Goal: Transaction & Acquisition: Purchase product/service

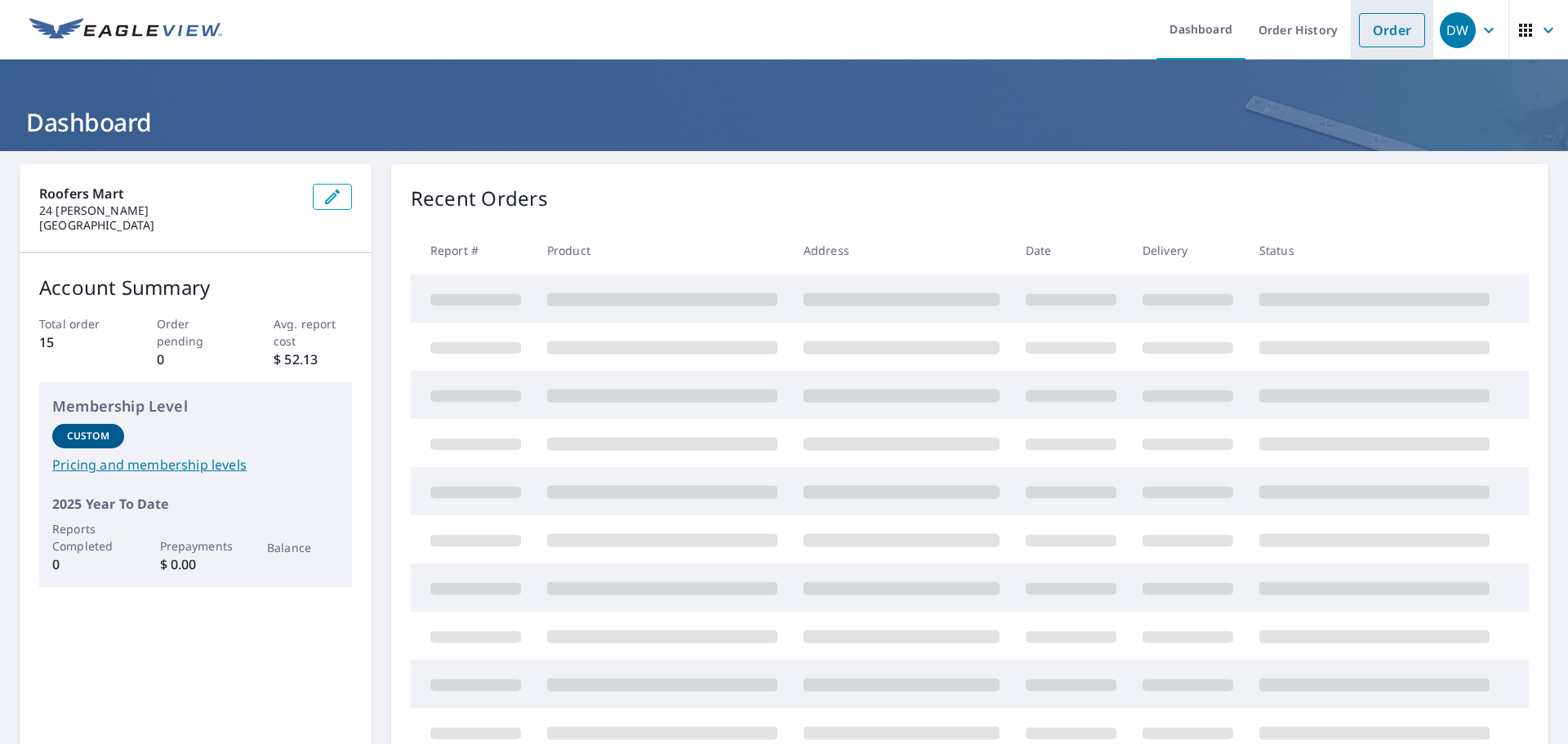
drag, startPoint x: 1379, startPoint y: 29, endPoint x: 1365, endPoint y: 35, distance: 15.2
click at [1379, 29] on link "Order" at bounding box center [1392, 31] width 66 height 35
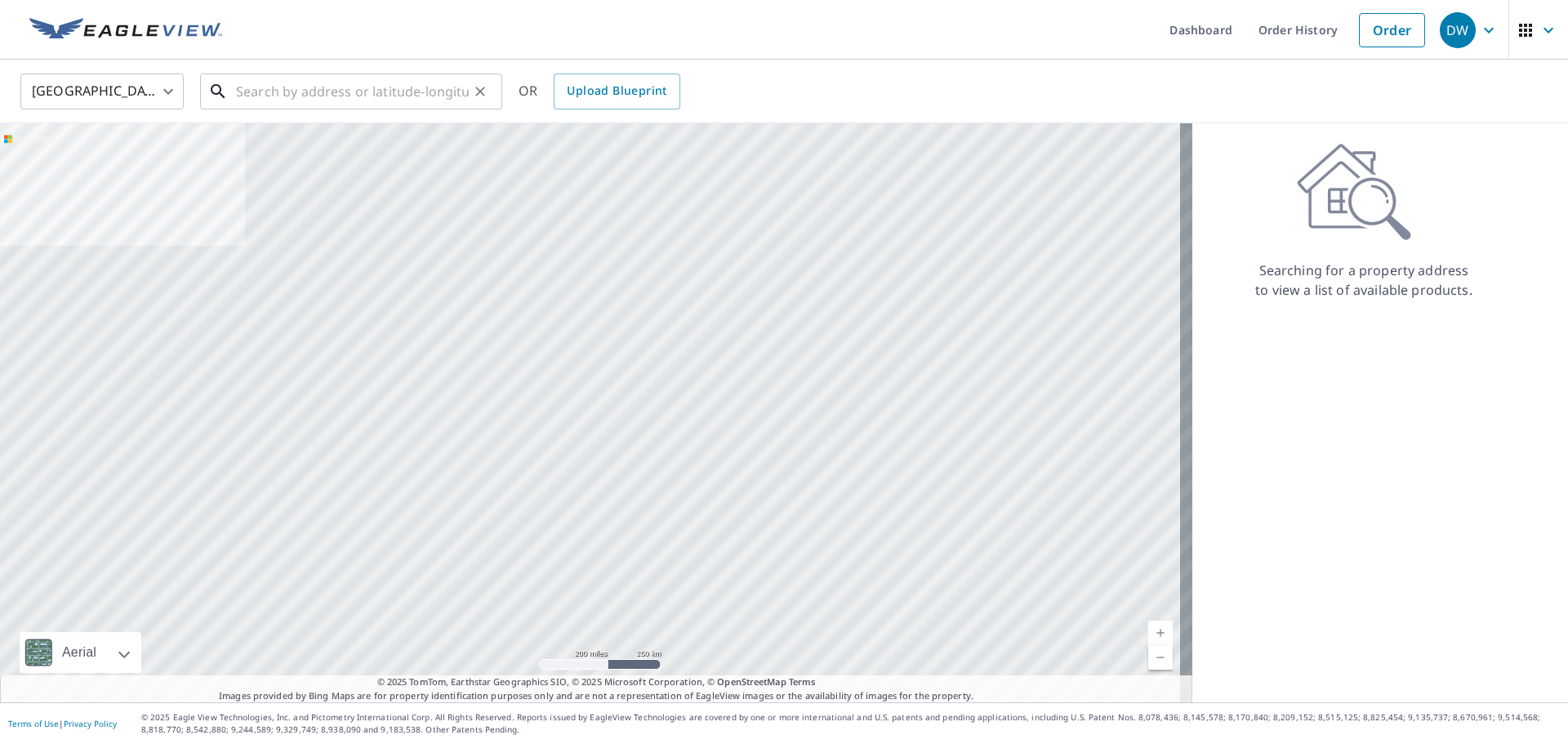
click at [274, 92] on input "text" at bounding box center [352, 92] width 233 height 46
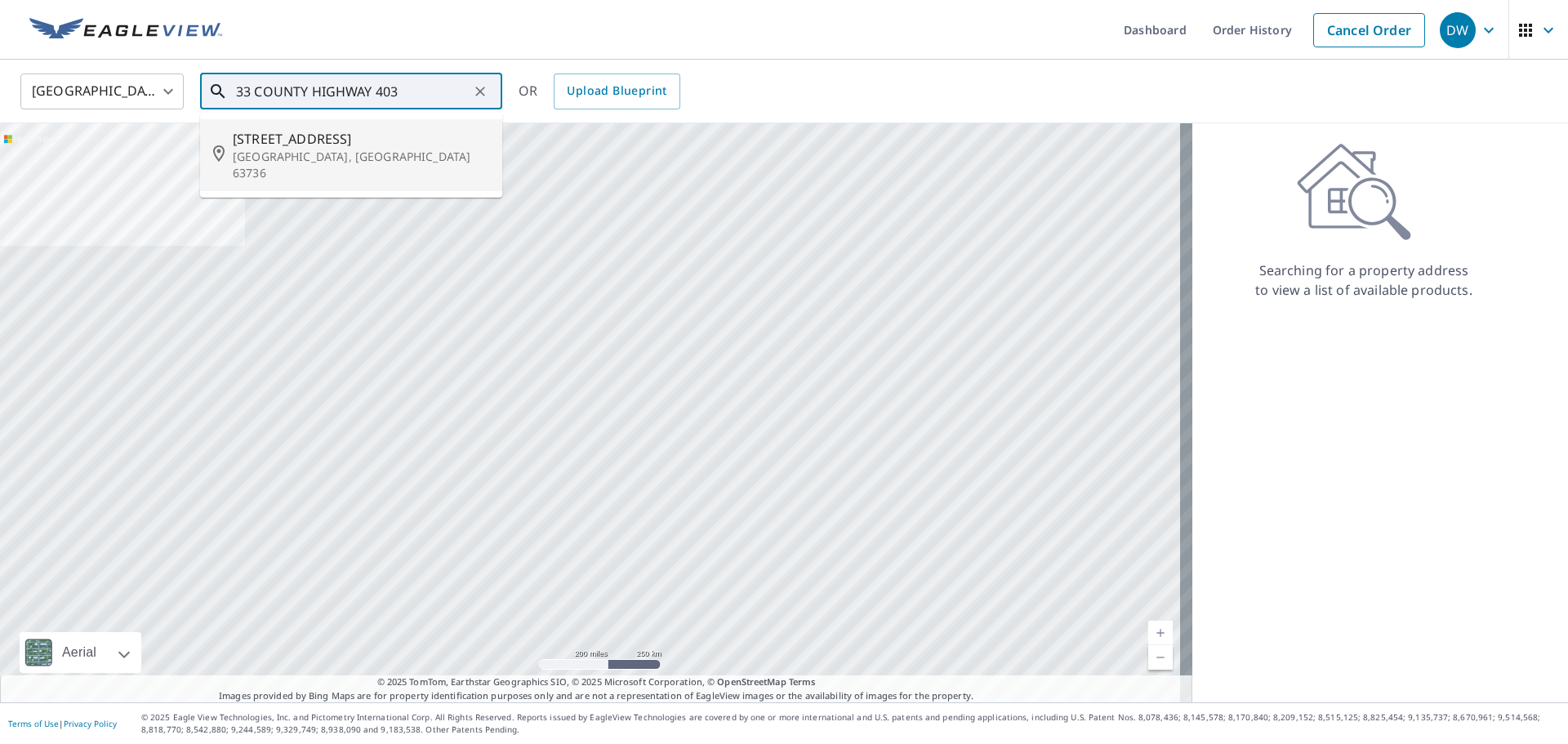
click at [283, 135] on span "[STREET_ADDRESS]" at bounding box center [361, 139] width 257 height 19
type input "[STREET_ADDRESS][PERSON_NAME]"
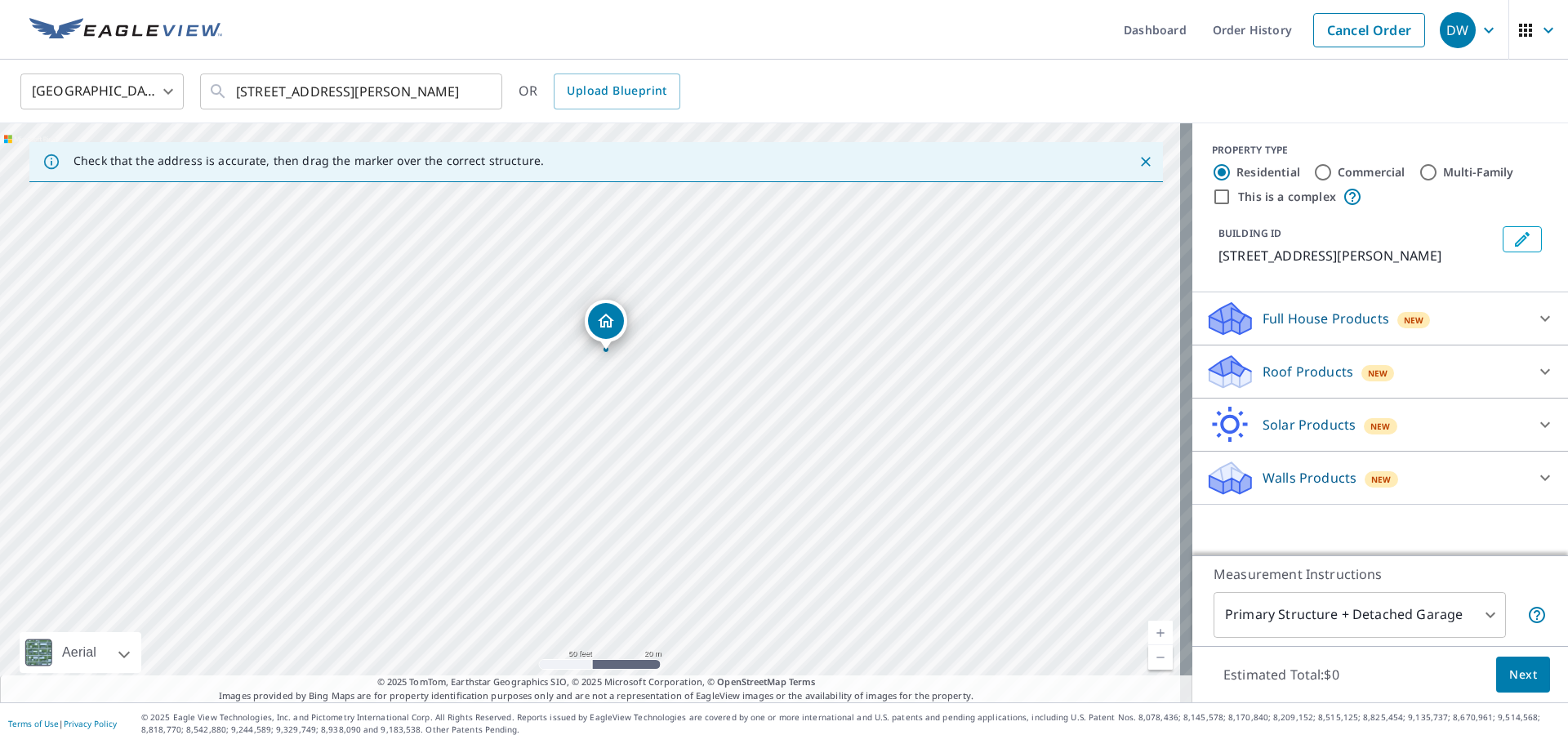
click at [1286, 378] on p "Roof Products" at bounding box center [1308, 372] width 91 height 19
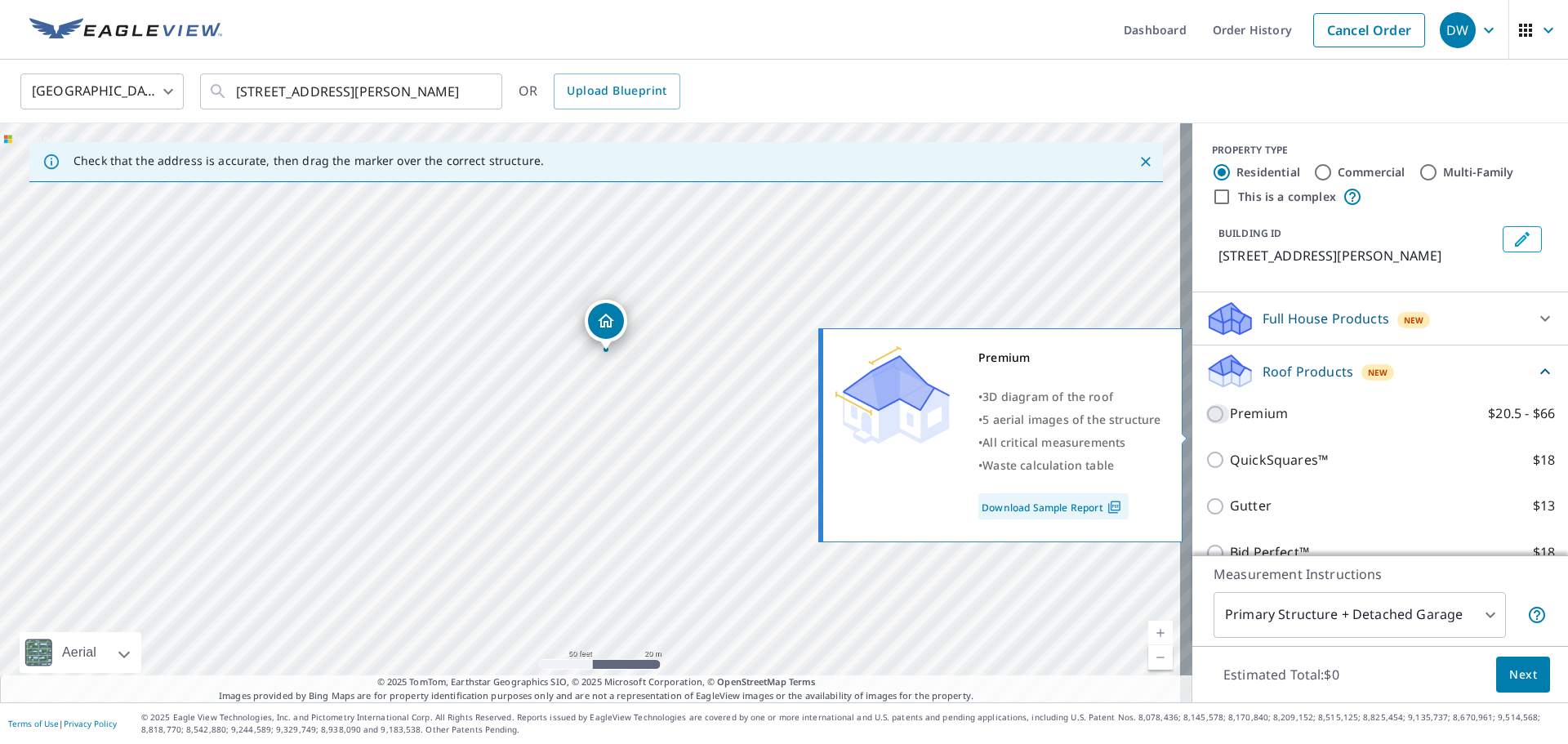
click at [1206, 424] on input "Premium $20.5 - $66" at bounding box center [1218, 414] width 25 height 19
checkbox input "true"
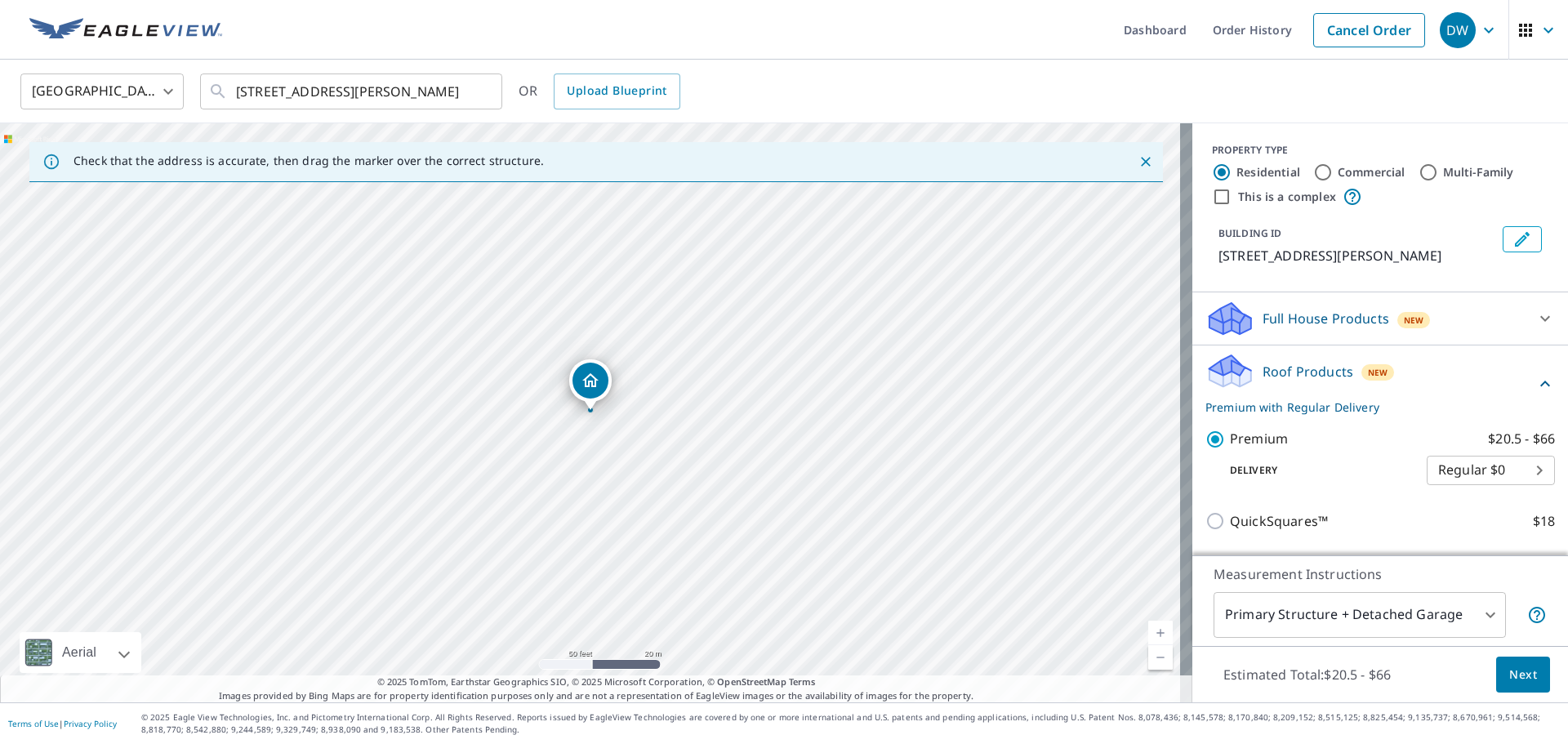
click at [1517, 669] on span "Next" at bounding box center [1523, 675] width 28 height 20
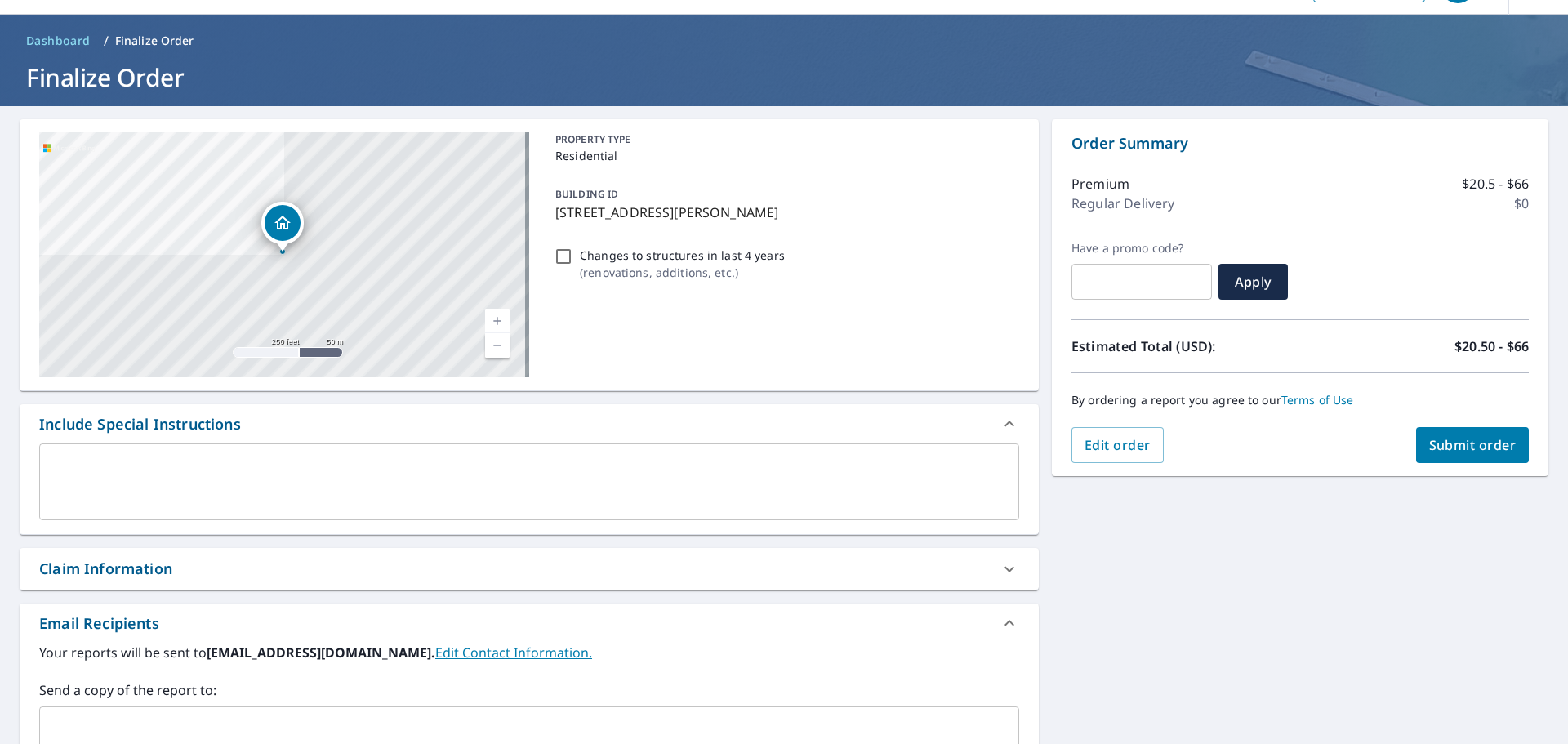
scroll to position [81, 0]
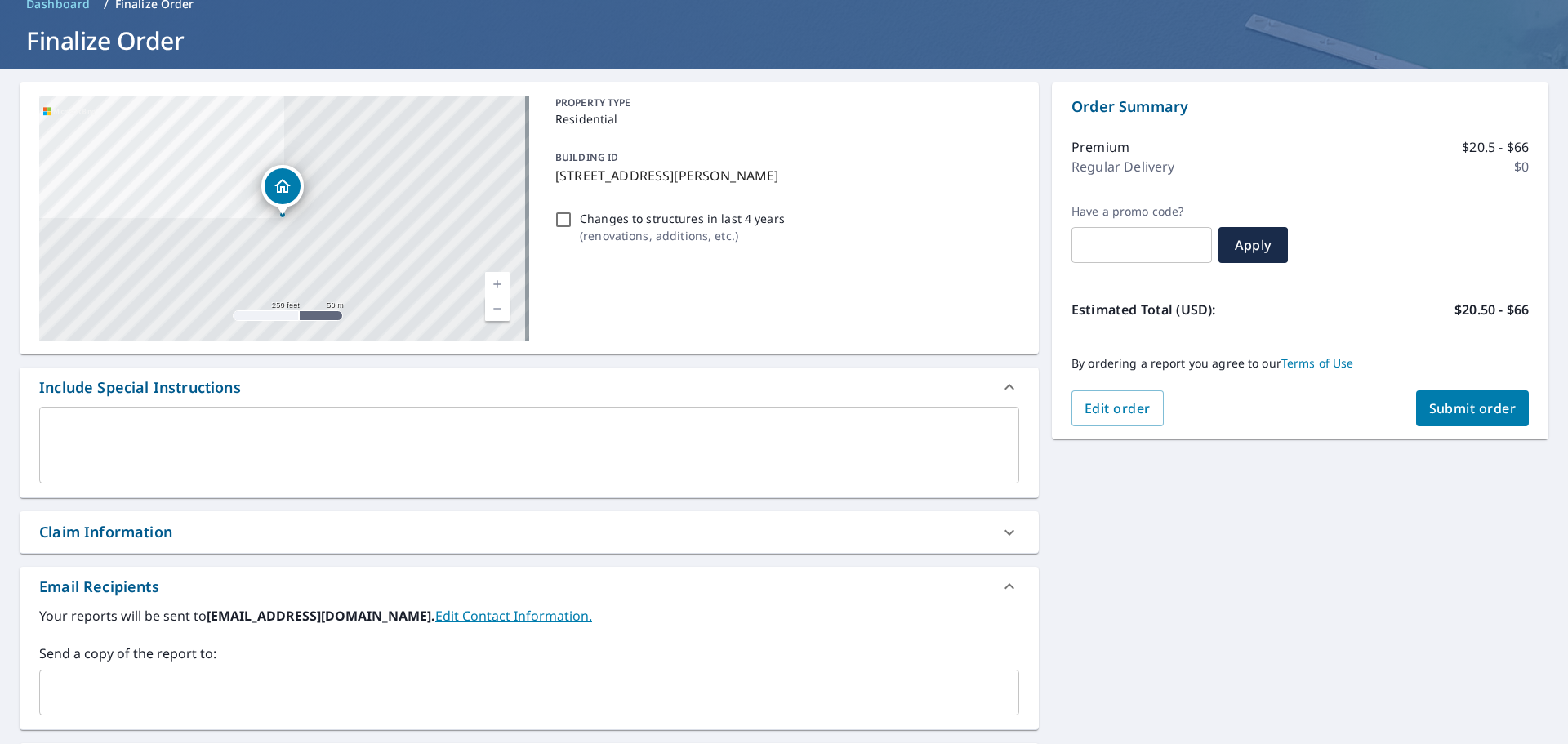
click at [84, 532] on div "Claim Information" at bounding box center [105, 532] width 133 height 22
checkbox input "true"
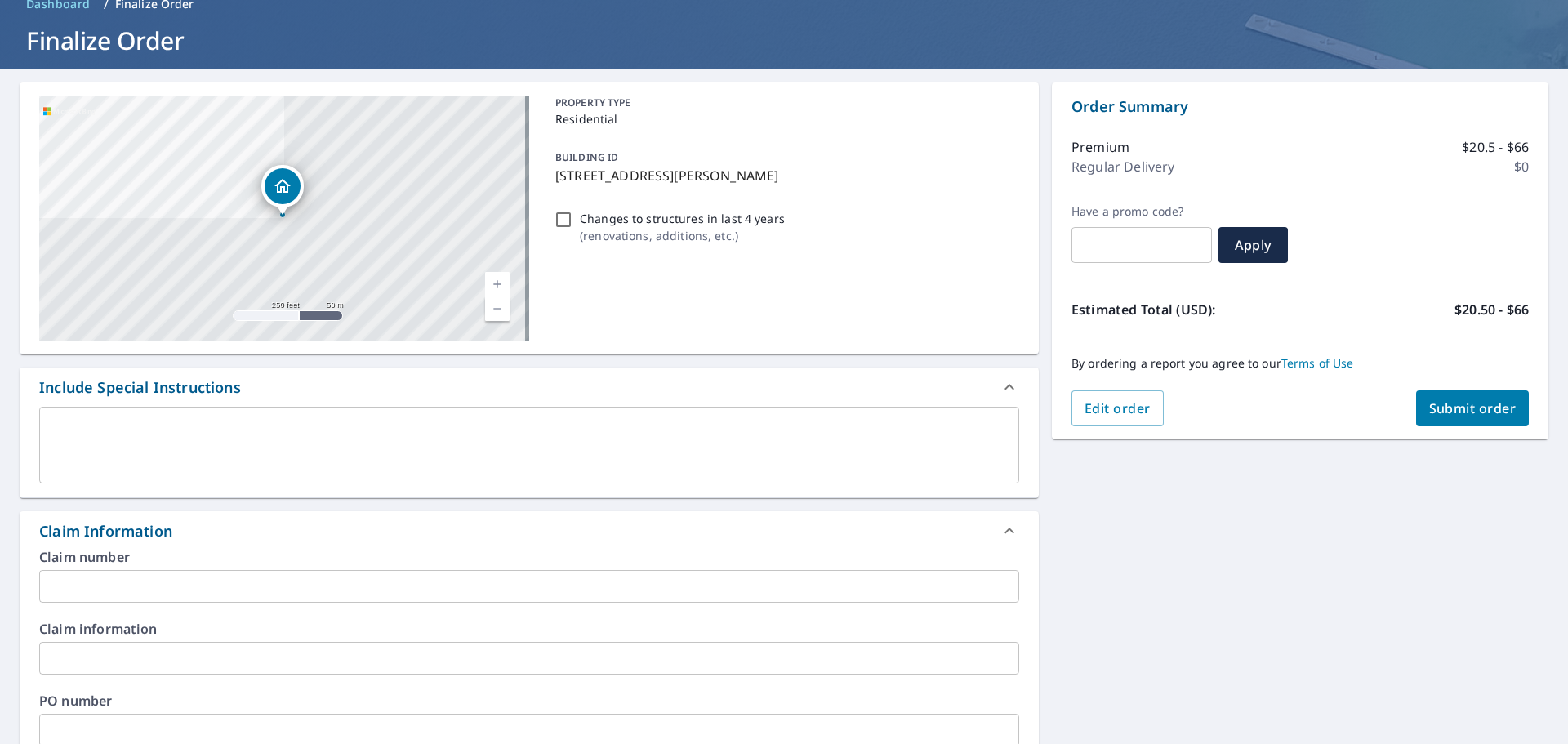
click at [91, 661] on input "text" at bounding box center [529, 659] width 980 height 33
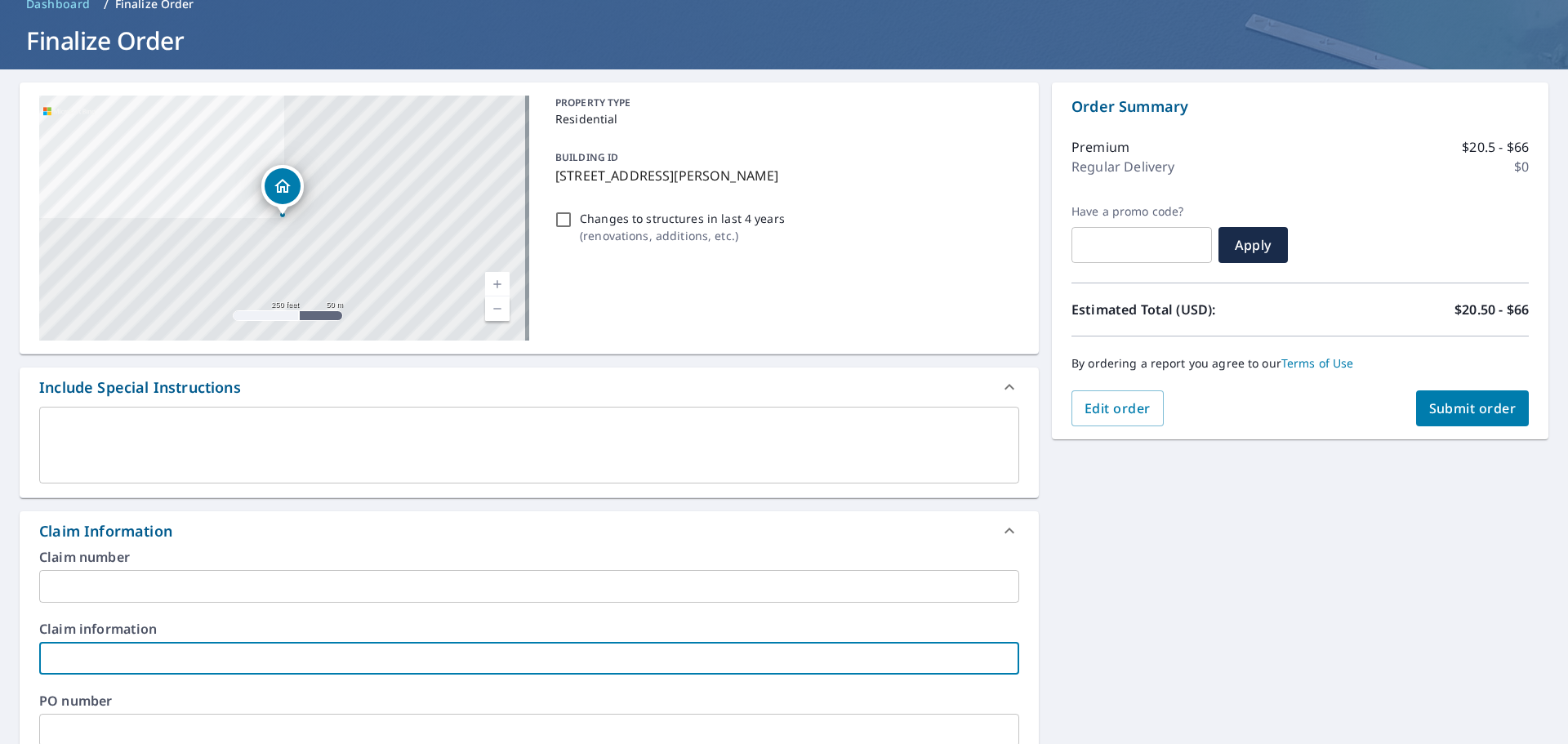
type input "L"
checkbox input "true"
type input "LA"
checkbox input "true"
type input "LAW"
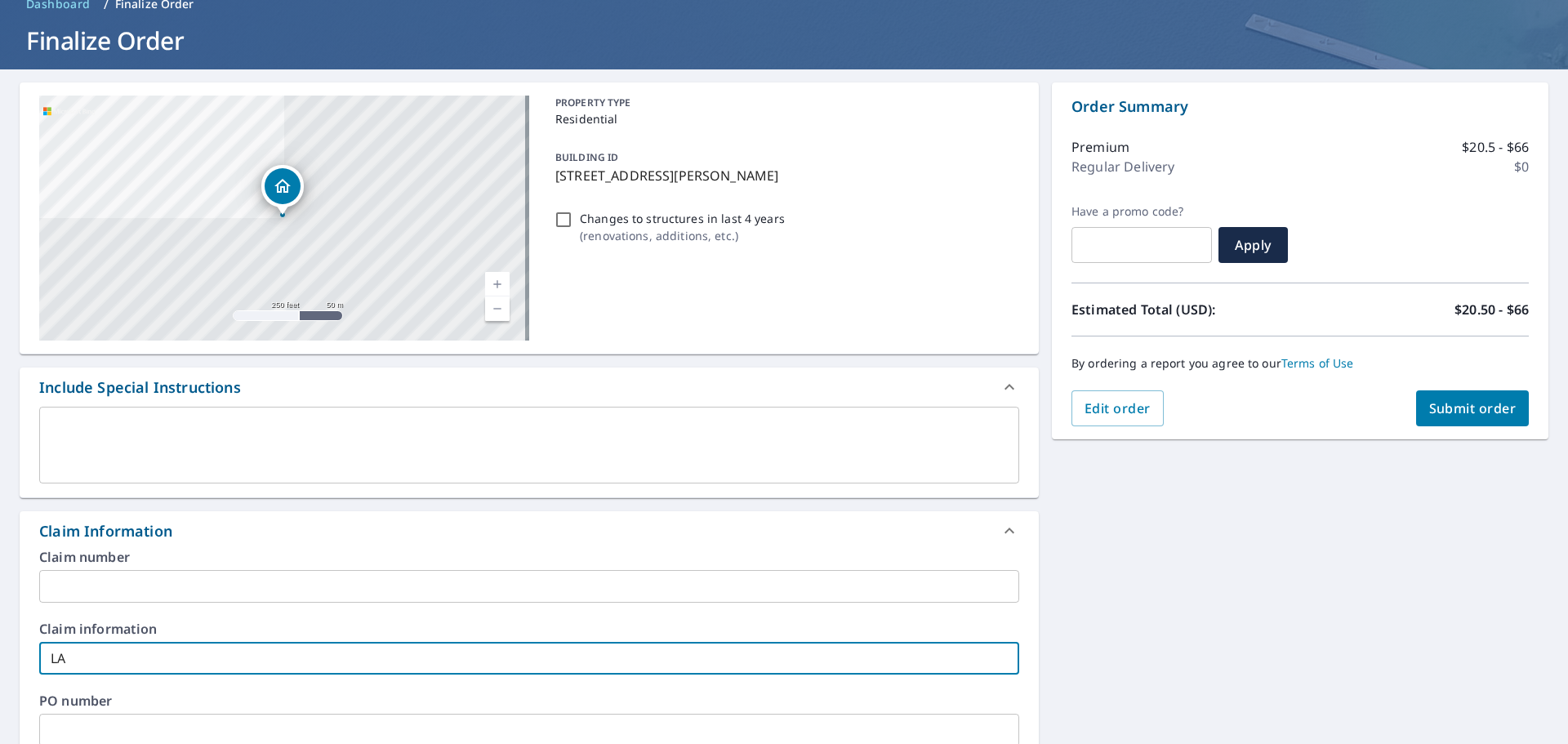
checkbox input "true"
type input "LAWN"
checkbox input "true"
type input "LAWN"
checkbox input "true"
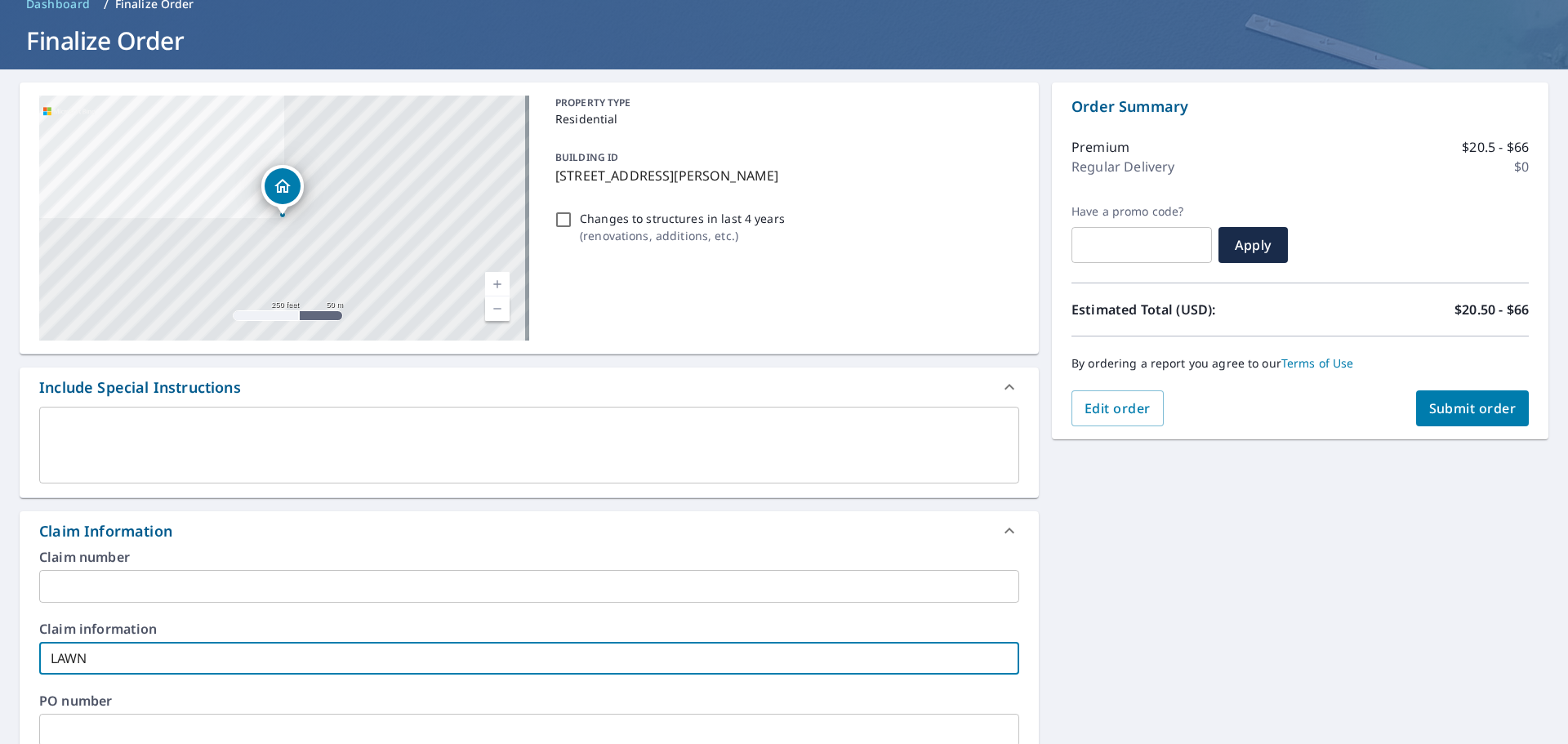
type input "LAWN D"
checkbox input "true"
type input "LAWN DE"
checkbox input "true"
type input "LAWN DES"
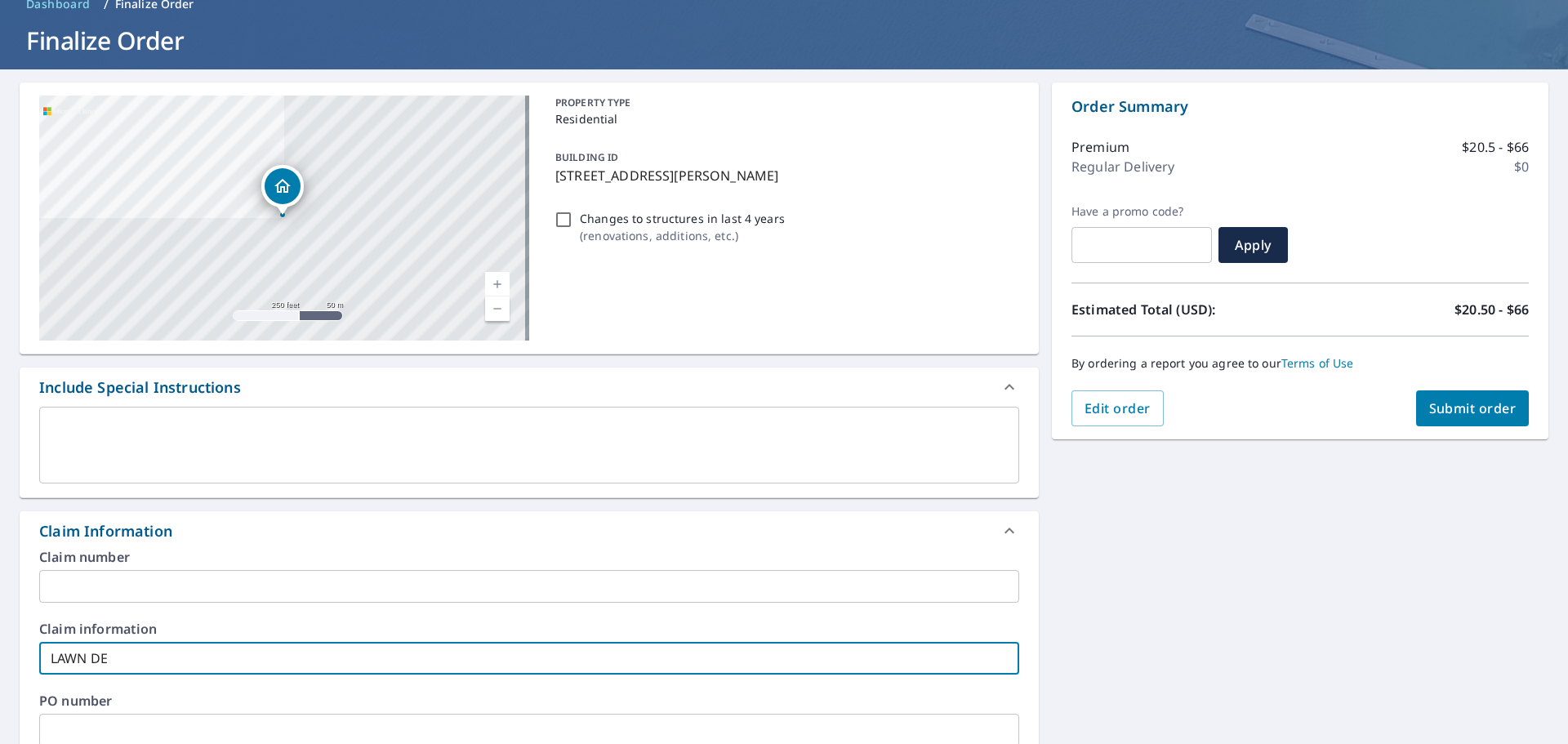
checkbox input "true"
type input "LAWN DESI"
checkbox input "true"
type input "LAWN DESIG"
checkbox input "true"
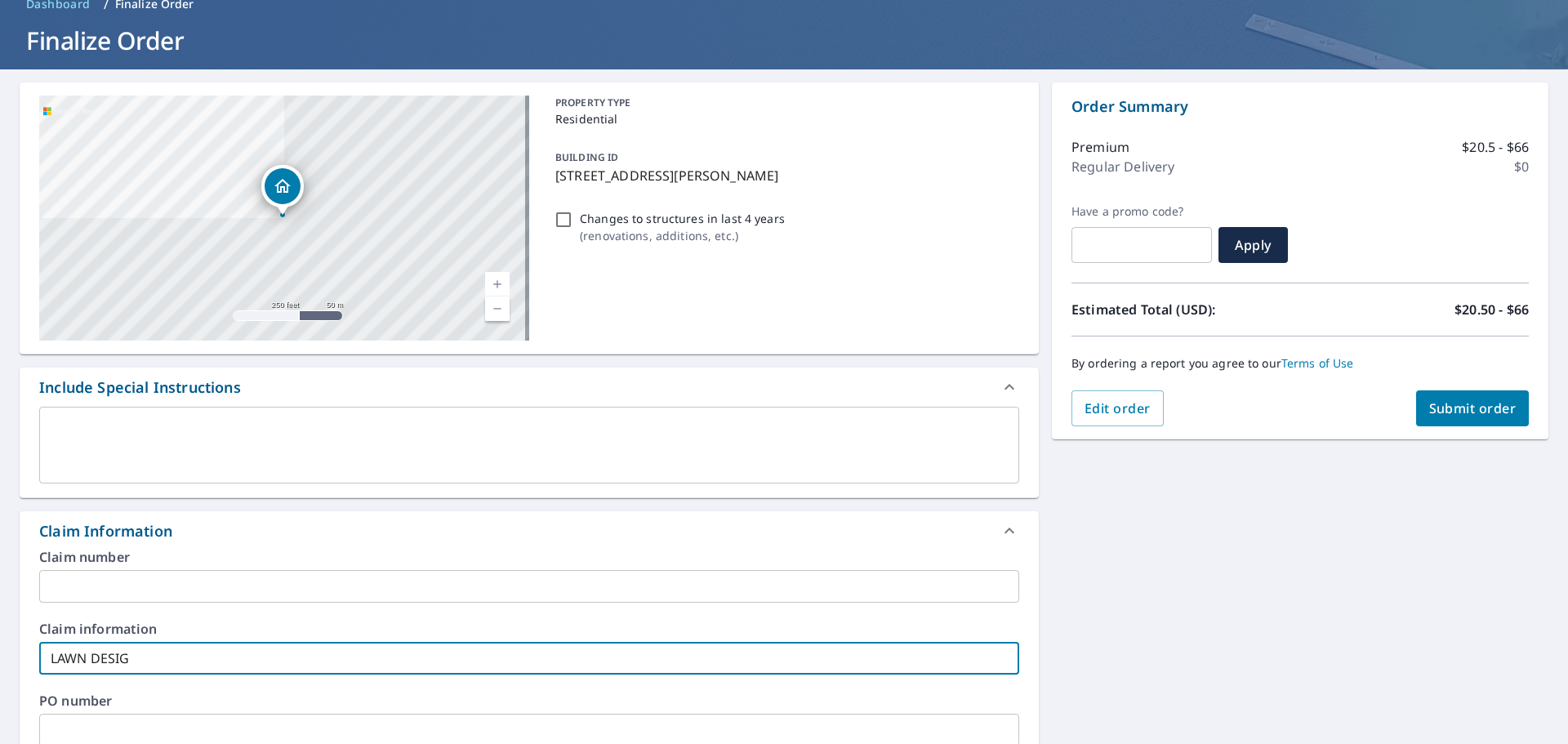
type input "LAWN DESIGN"
checkbox input "true"
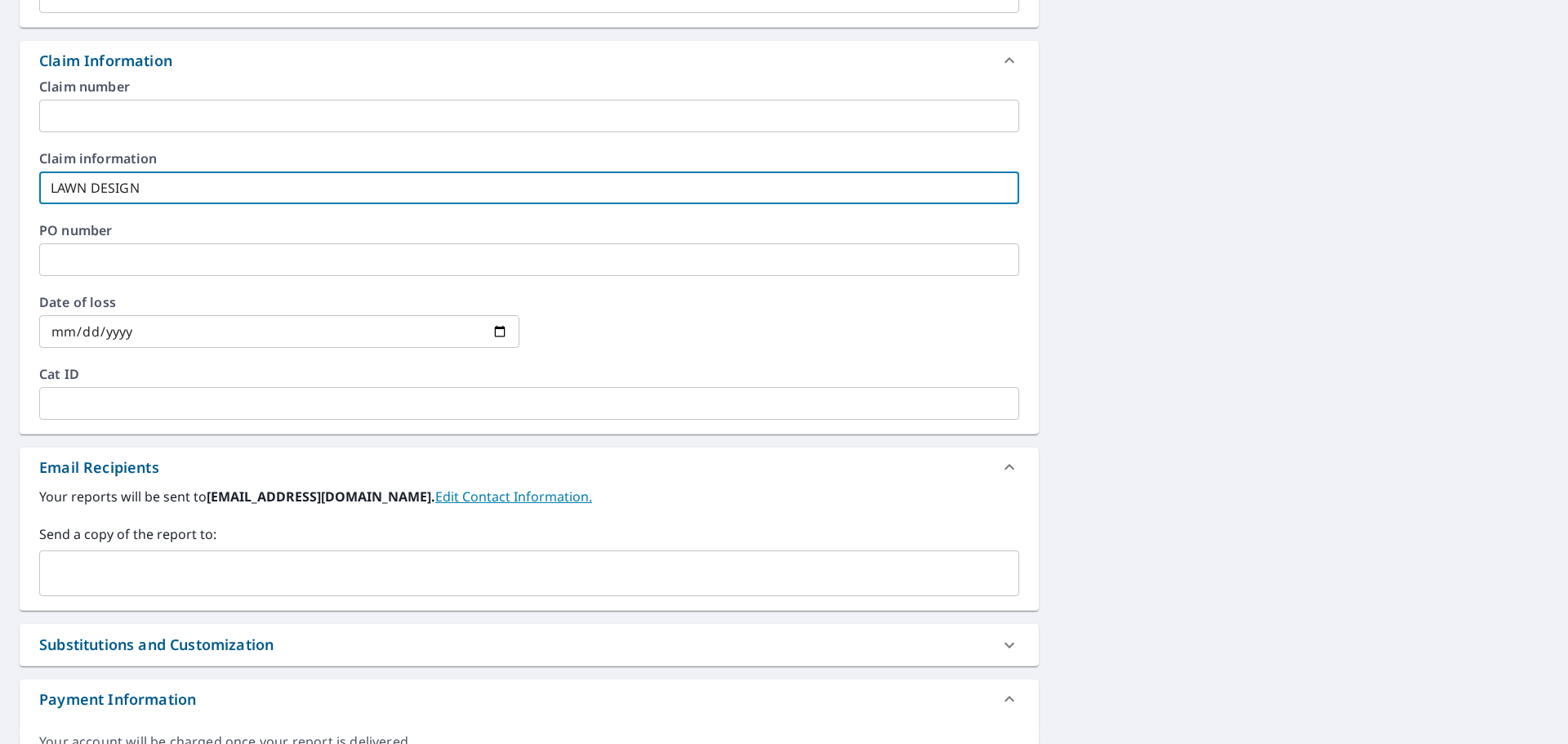
scroll to position [572, 0]
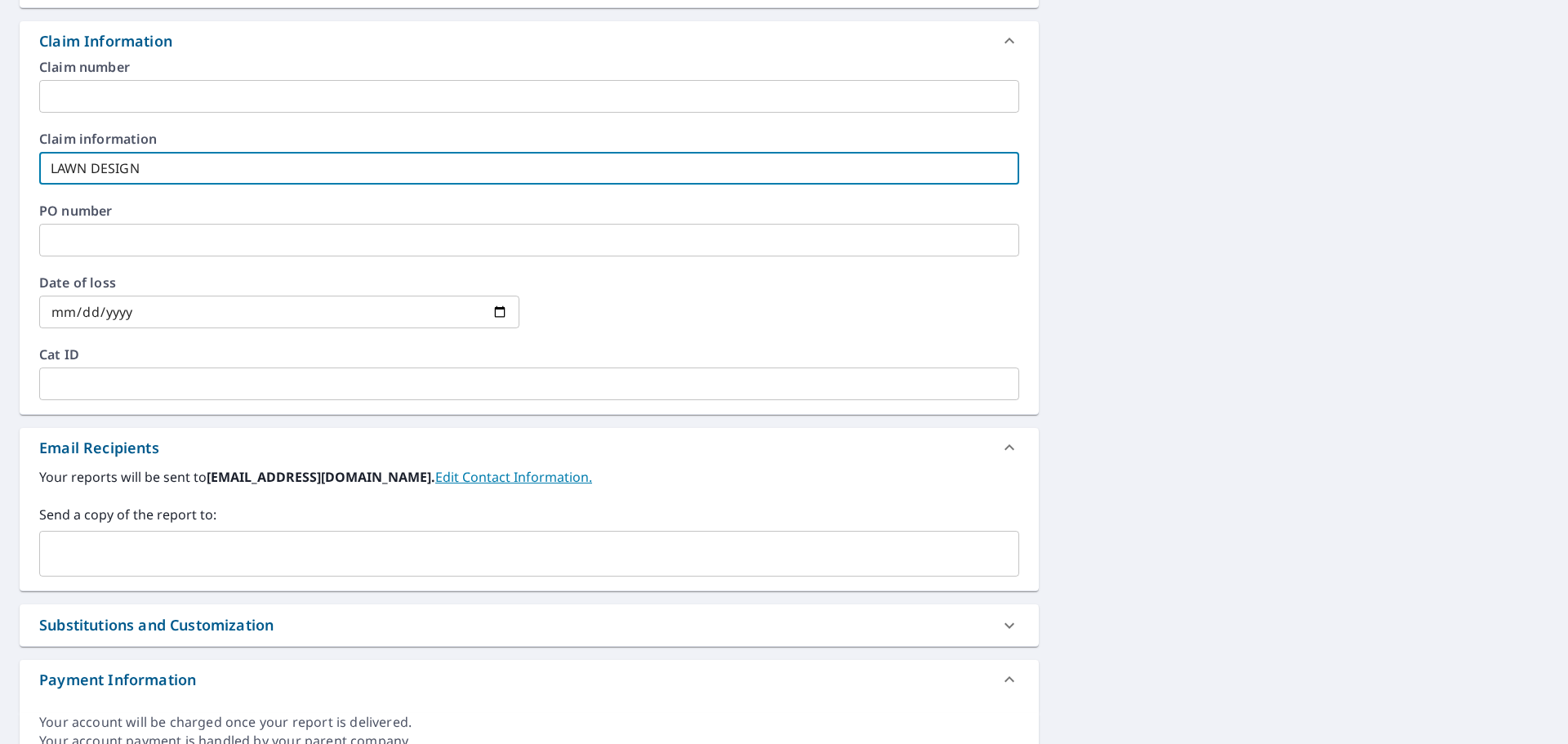
type input "LAWN DESIGN"
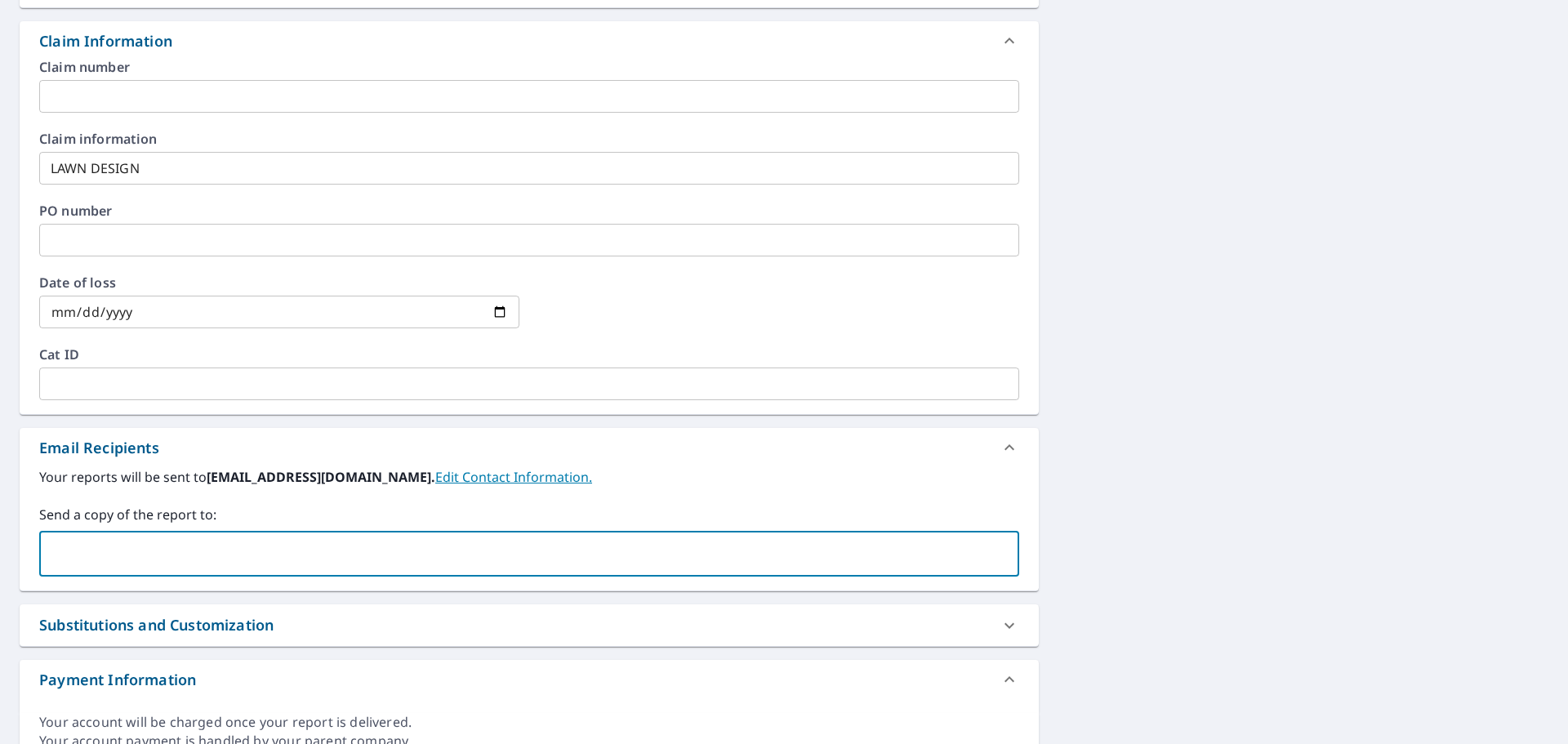
click at [133, 555] on input "text" at bounding box center [518, 554] width 941 height 31
type input "[EMAIL_ADDRESS][DOMAIN_NAME]"
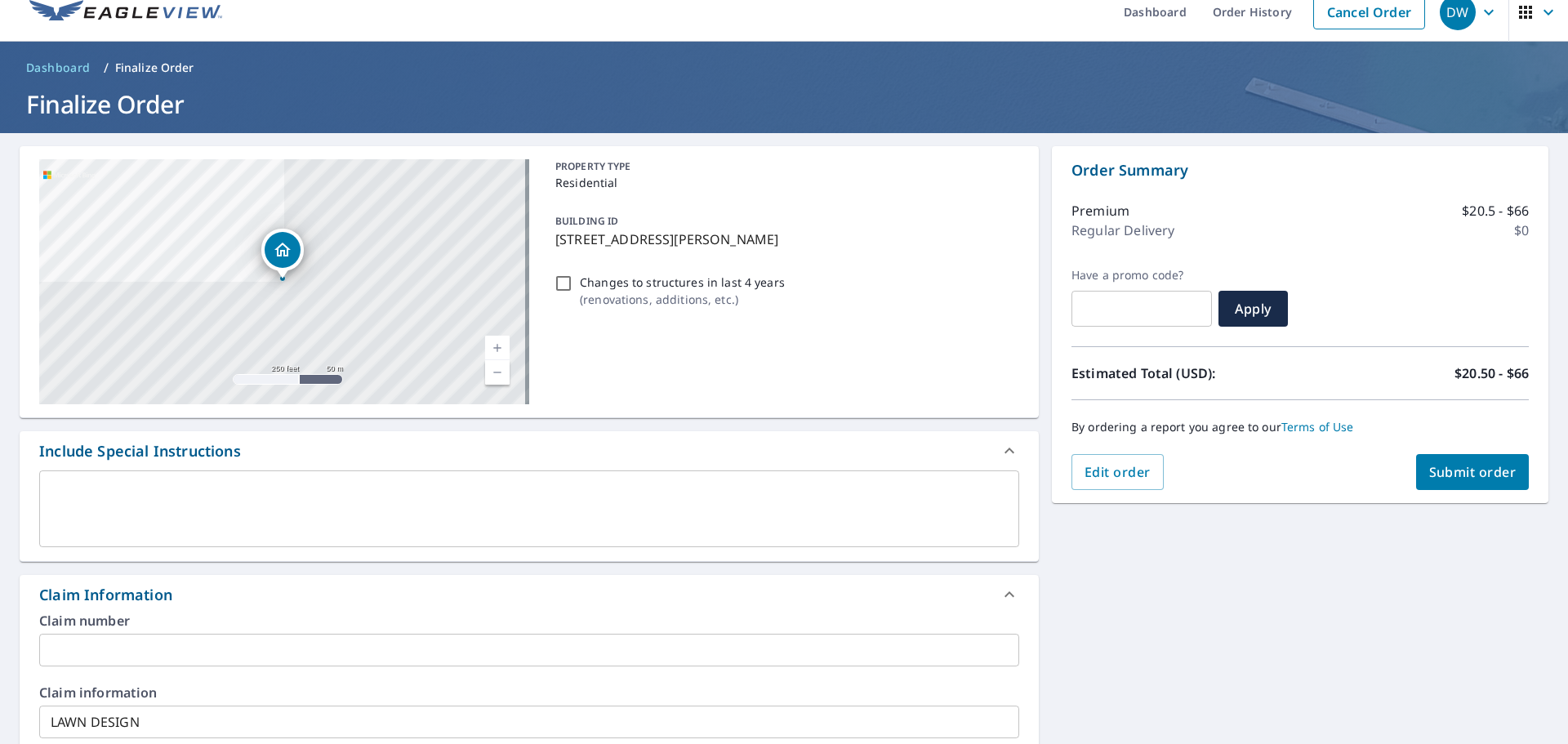
scroll to position [0, 0]
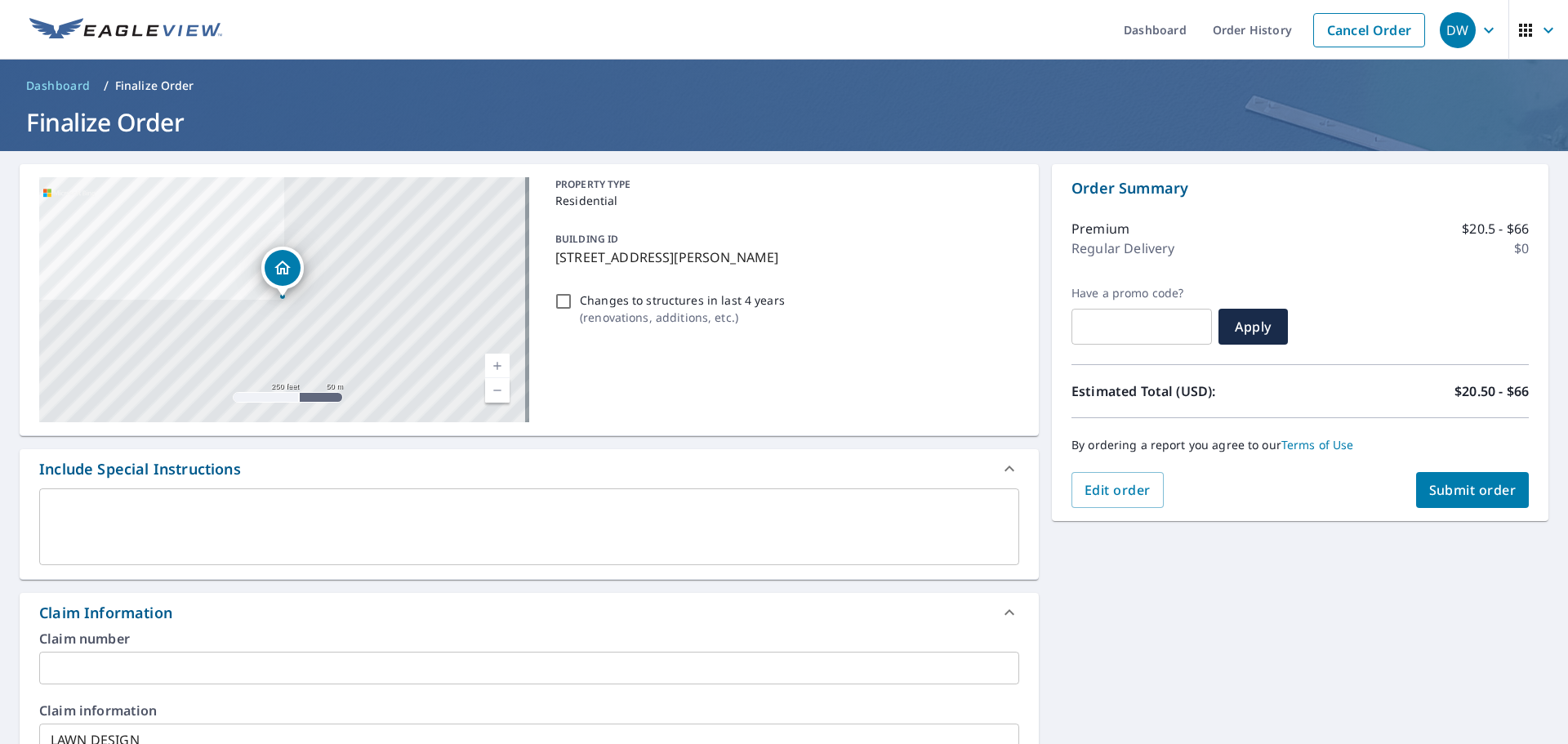
click at [1443, 486] on span "Submit order" at bounding box center [1472, 490] width 87 height 18
checkbox input "true"
